Goal: Task Accomplishment & Management: Use online tool/utility

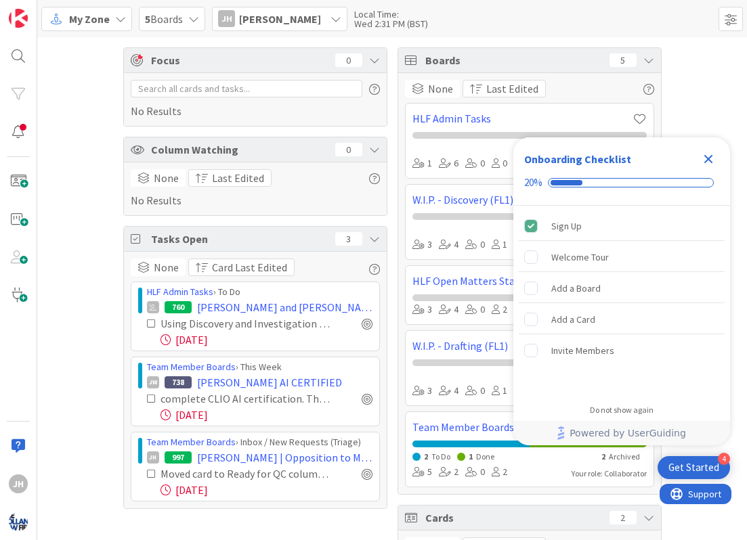
click at [712, 158] on icon "Close Checklist" at bounding box center [708, 159] width 16 height 16
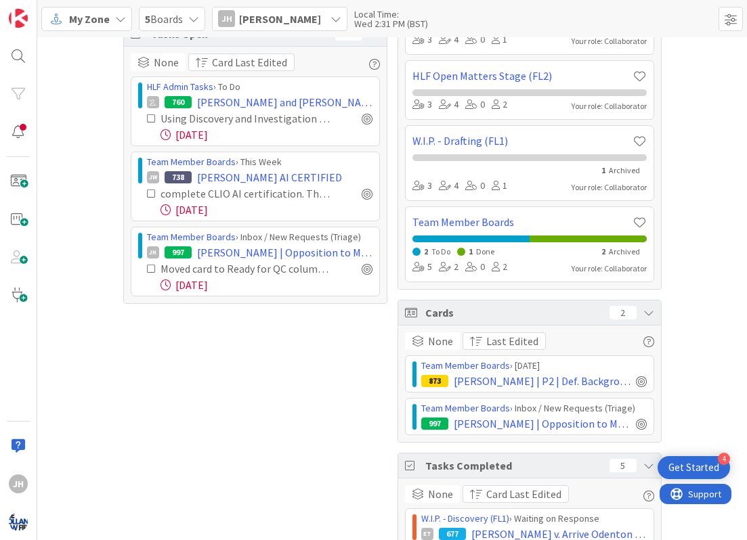
scroll to position [251, 0]
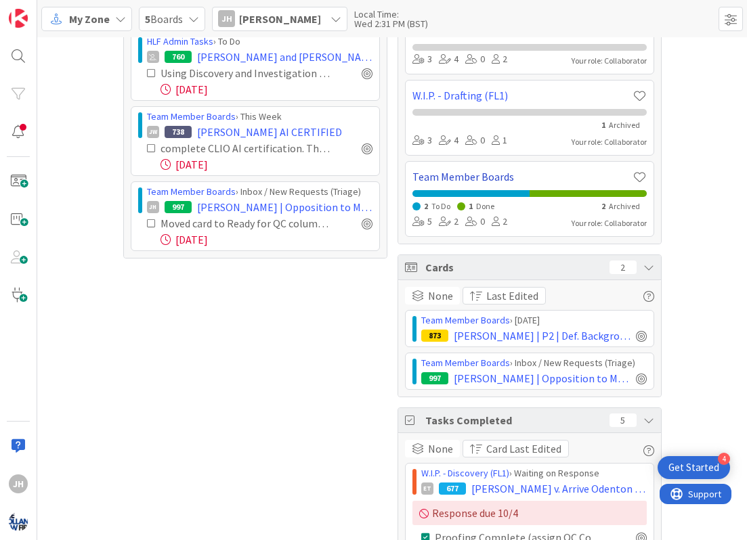
click at [499, 181] on link "Team Member Boards" at bounding box center [522, 177] width 220 height 16
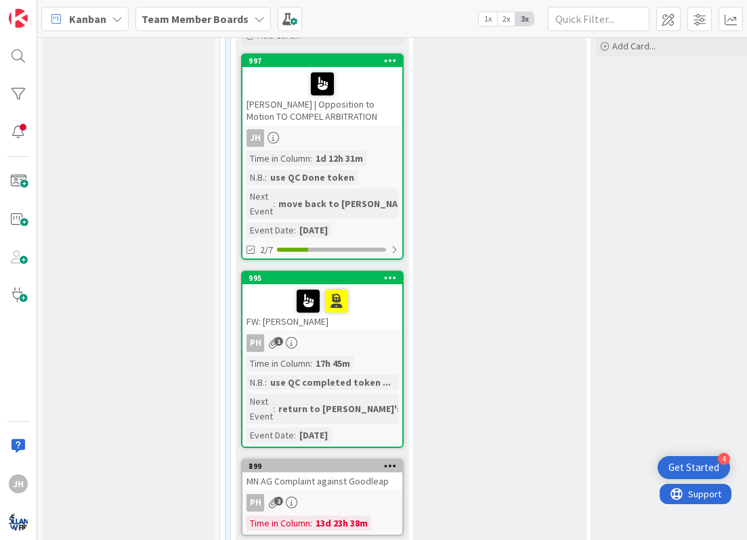
scroll to position [243, 0]
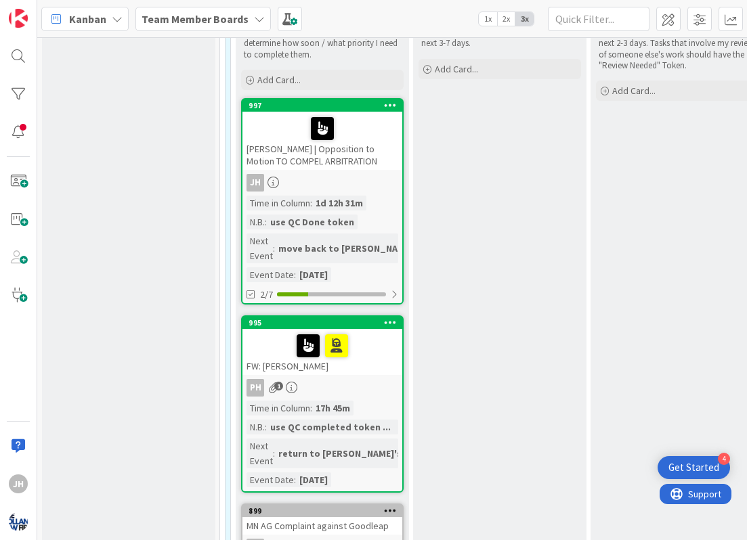
click at [367, 164] on div "GALEAS | Opposition to Motion TO COMPEL ARBITRATION" at bounding box center [322, 141] width 160 height 58
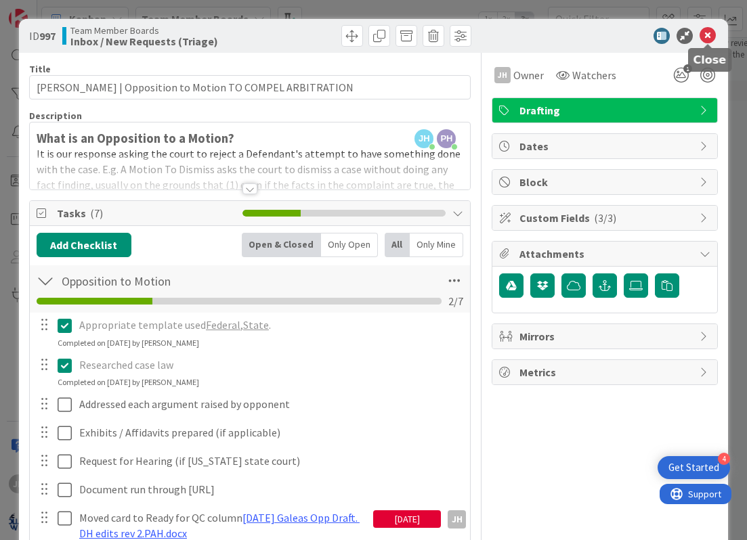
click at [708, 41] on icon at bounding box center [707, 36] width 16 height 16
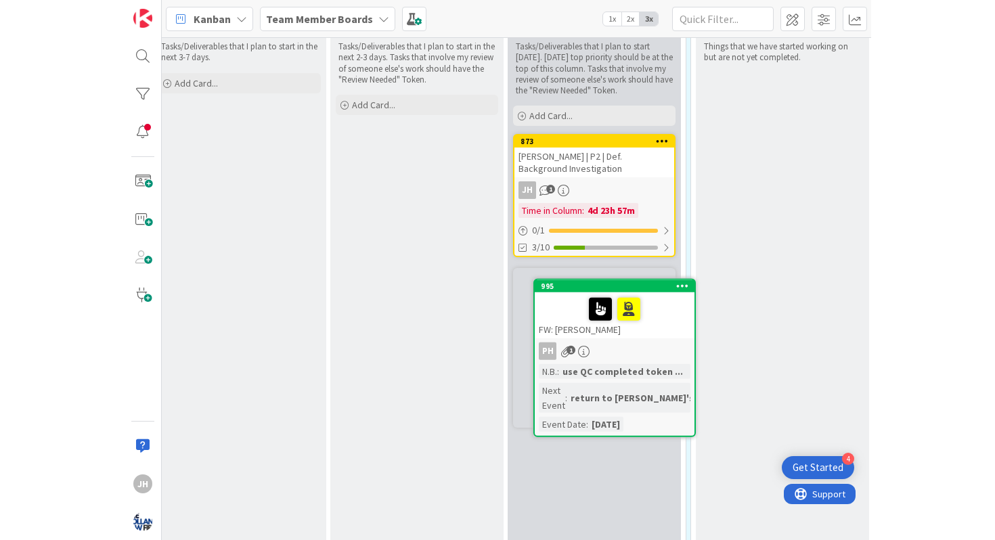
scroll to position [229, 386]
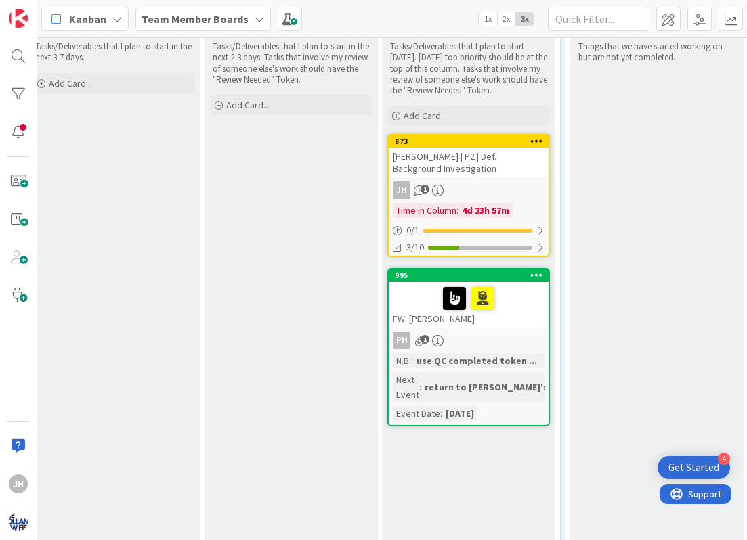
drag, startPoint x: 117, startPoint y: 316, endPoint x: 616, endPoint y: 23, distance: 578.4
